Goal: Communication & Community: Answer question/provide support

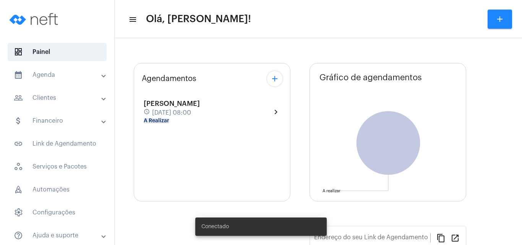
click at [160, 106] on span "[PERSON_NAME]" at bounding box center [172, 103] width 56 height 7
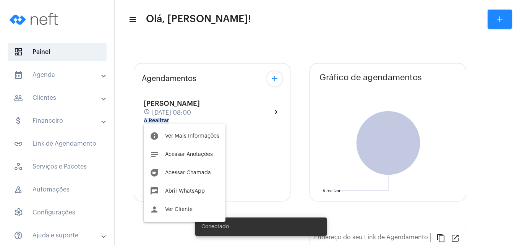
type input "[URL][DOMAIN_NAME]"
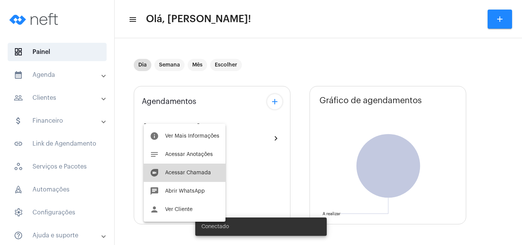
click at [197, 171] on span "Acessar Chamada" at bounding box center [188, 172] width 46 height 5
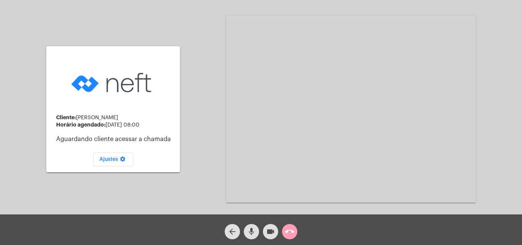
click at [291, 233] on mat-icon "call_end" at bounding box center [289, 231] width 9 height 9
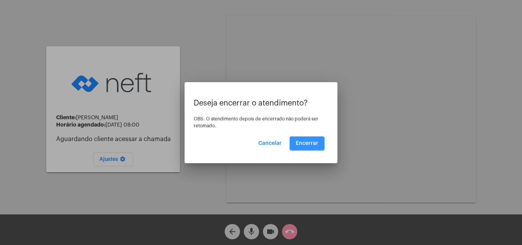
click at [310, 146] on button "Encerrar" at bounding box center [307, 143] width 35 height 14
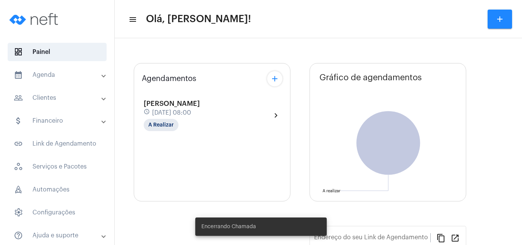
type input "[URL][DOMAIN_NAME]"
